Goal: Browse casually: Explore the website without a specific task or goal

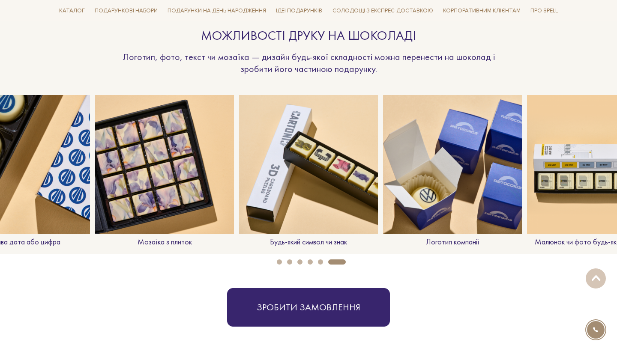
scroll to position [661, 0]
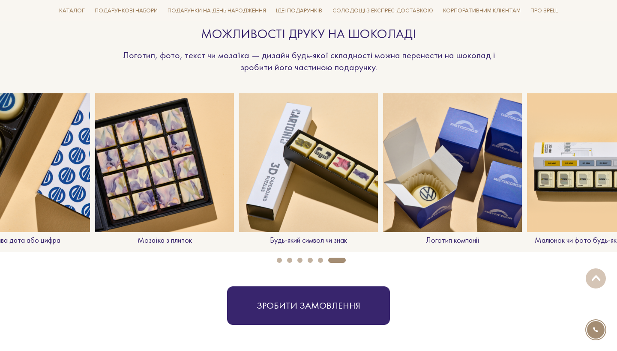
click at [437, 180] on img at bounding box center [452, 162] width 139 height 139
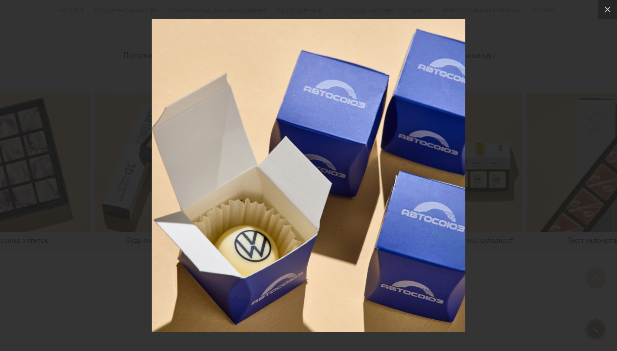
click at [482, 261] on div at bounding box center [308, 175] width 617 height 351
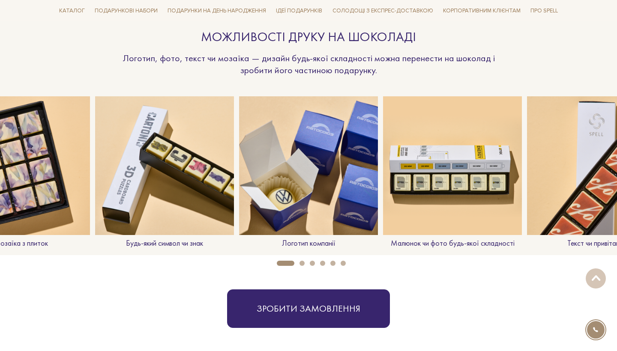
scroll to position [656, 0]
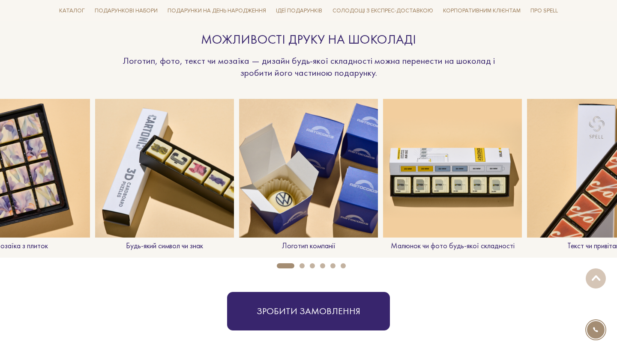
click at [560, 169] on img at bounding box center [596, 168] width 139 height 139
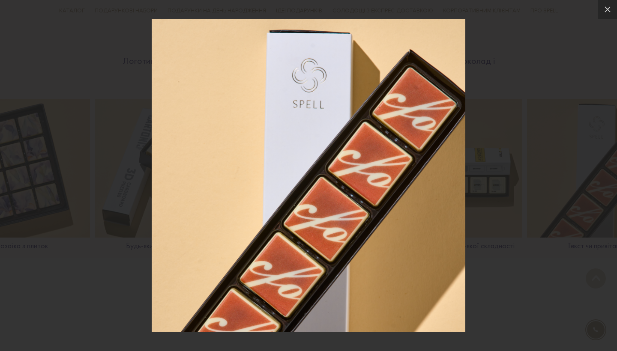
click at [490, 267] on div at bounding box center [308, 175] width 617 height 351
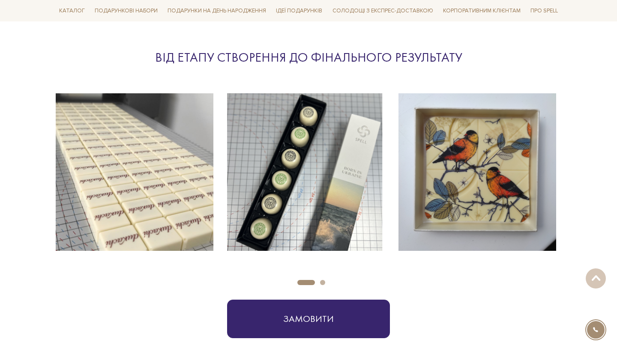
scroll to position [1214, 0]
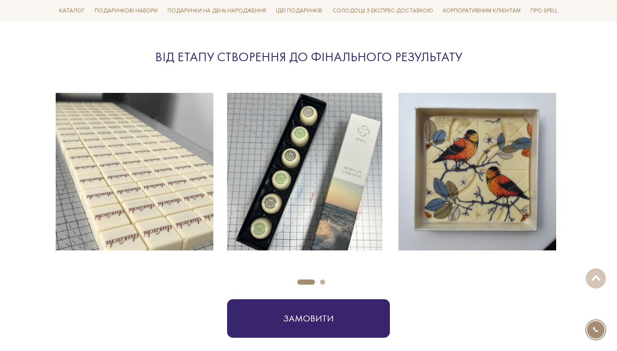
click at [302, 194] on img at bounding box center [306, 172] width 158 height 158
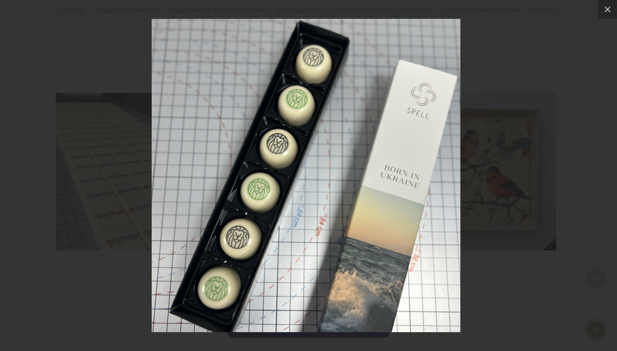
click at [485, 232] on div at bounding box center [308, 175] width 617 height 351
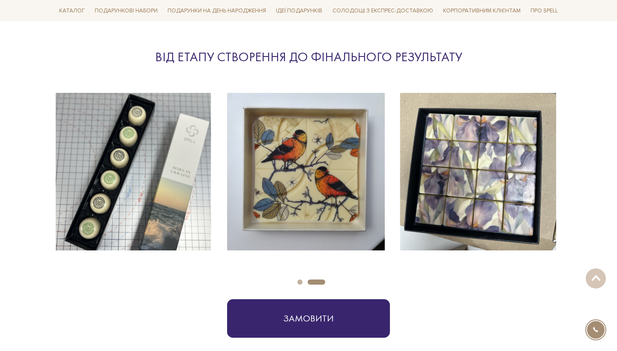
click at [134, 202] on img at bounding box center [135, 172] width 158 height 158
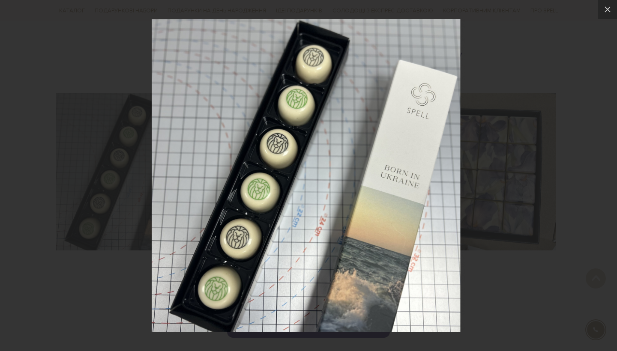
click at [469, 192] on div at bounding box center [308, 175] width 617 height 351
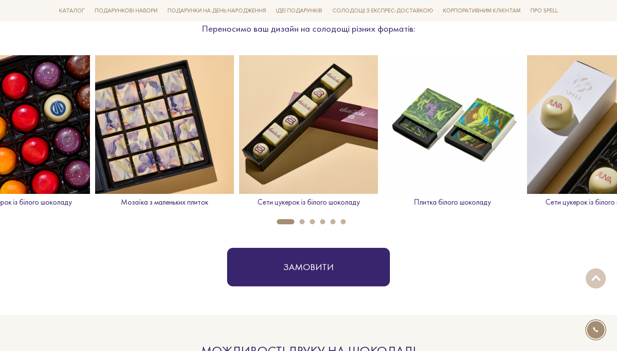
scroll to position [348, 0]
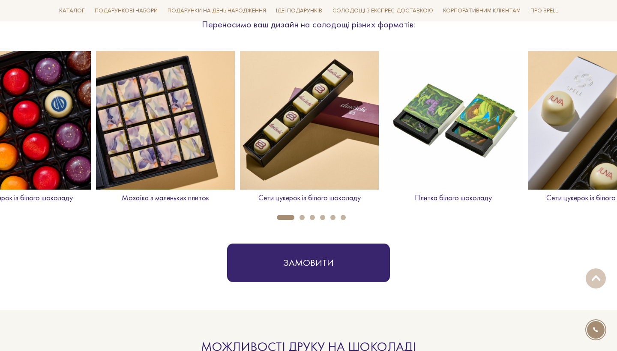
click at [33, 129] on img at bounding box center [21, 120] width 139 height 139
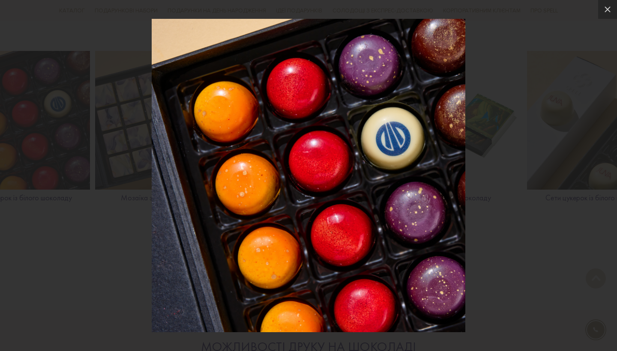
click at [490, 236] on div at bounding box center [308, 175] width 617 height 351
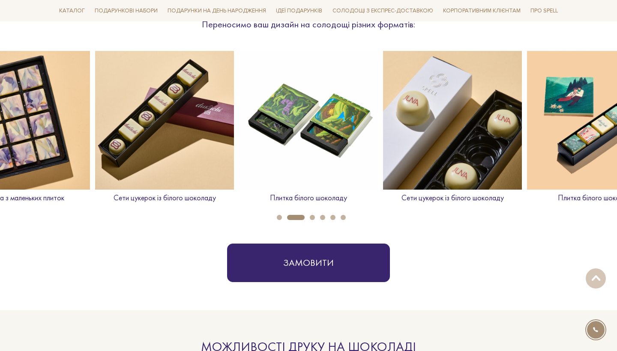
click at [327, 130] on img at bounding box center [308, 120] width 139 height 139
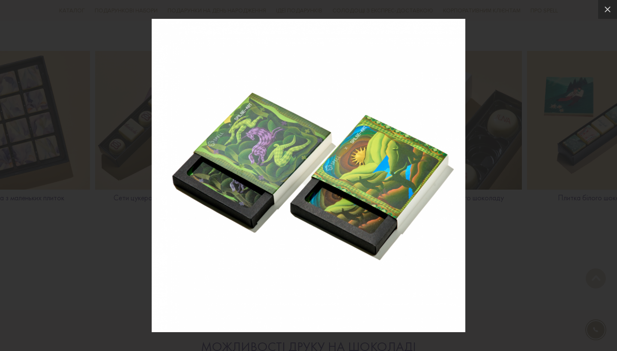
click at [484, 248] on div at bounding box center [308, 175] width 617 height 351
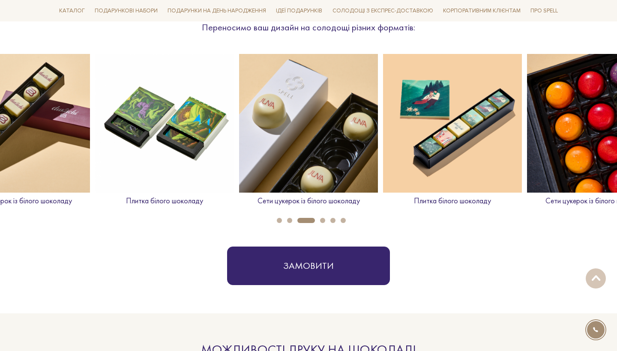
scroll to position [344, 0]
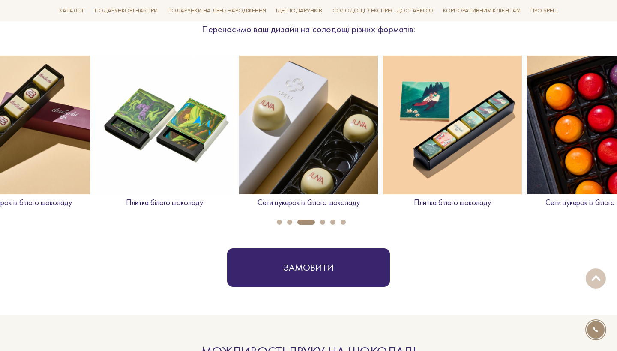
click at [59, 133] on img at bounding box center [20, 125] width 139 height 139
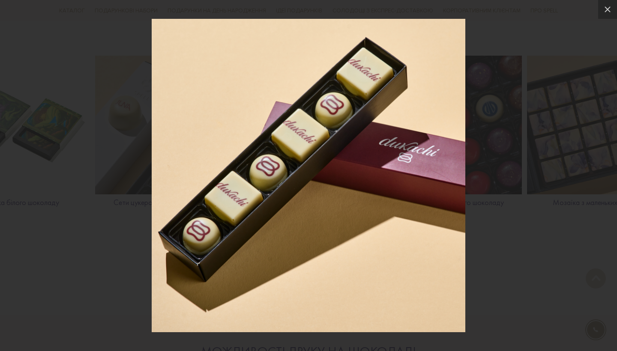
click at [107, 242] on div at bounding box center [308, 175] width 617 height 351
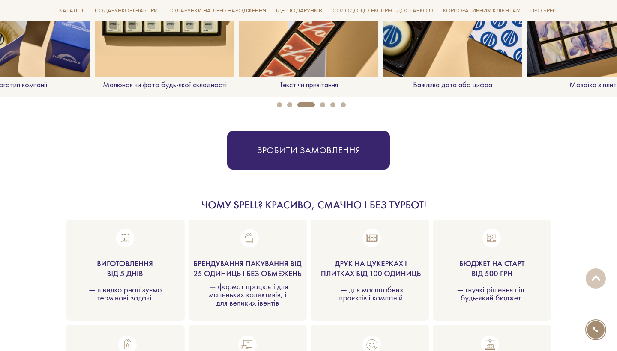
scroll to position [825, 0]
